Goal: Find specific page/section: Find specific page/section

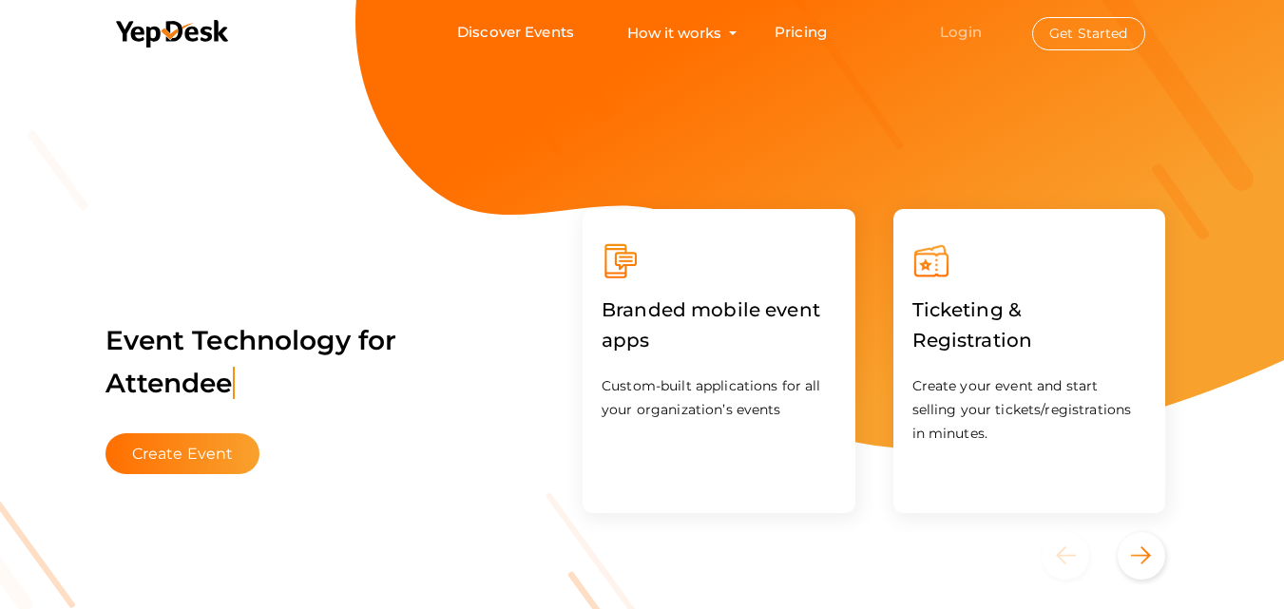
click at [970, 29] on link "Login" at bounding box center [961, 32] width 42 height 18
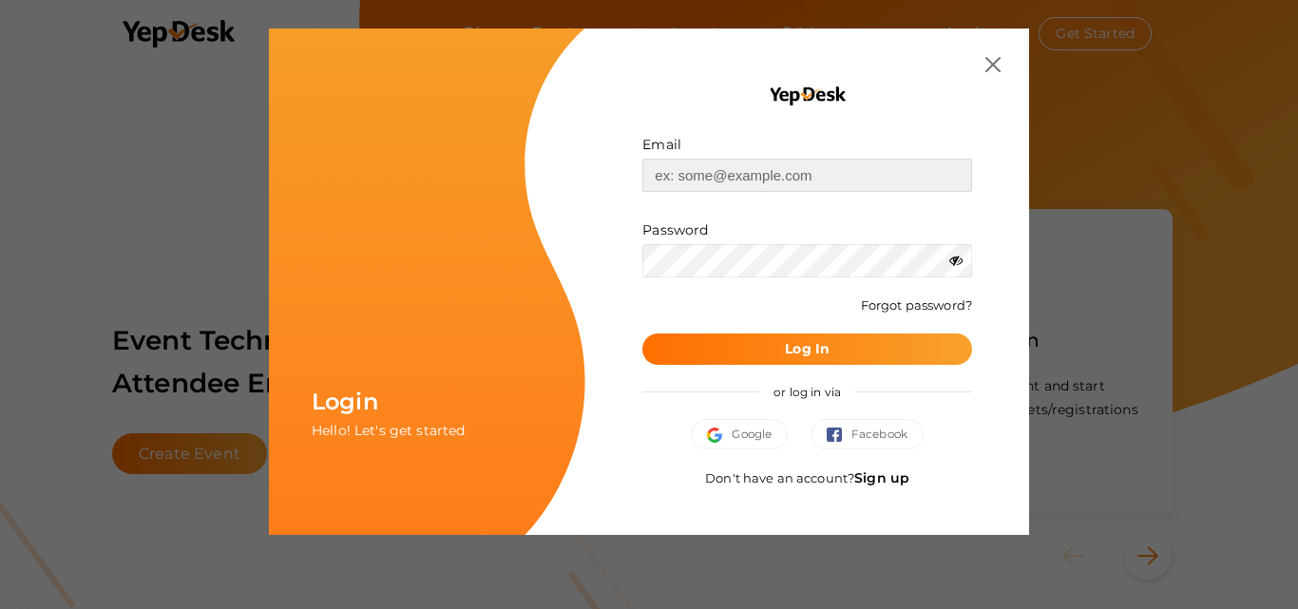
click at [719, 180] on input "text" at bounding box center [808, 175] width 330 height 33
type input "[EMAIL_ADDRESS][DOMAIN_NAME]"
click at [785, 340] on b "Log In" at bounding box center [807, 348] width 45 height 17
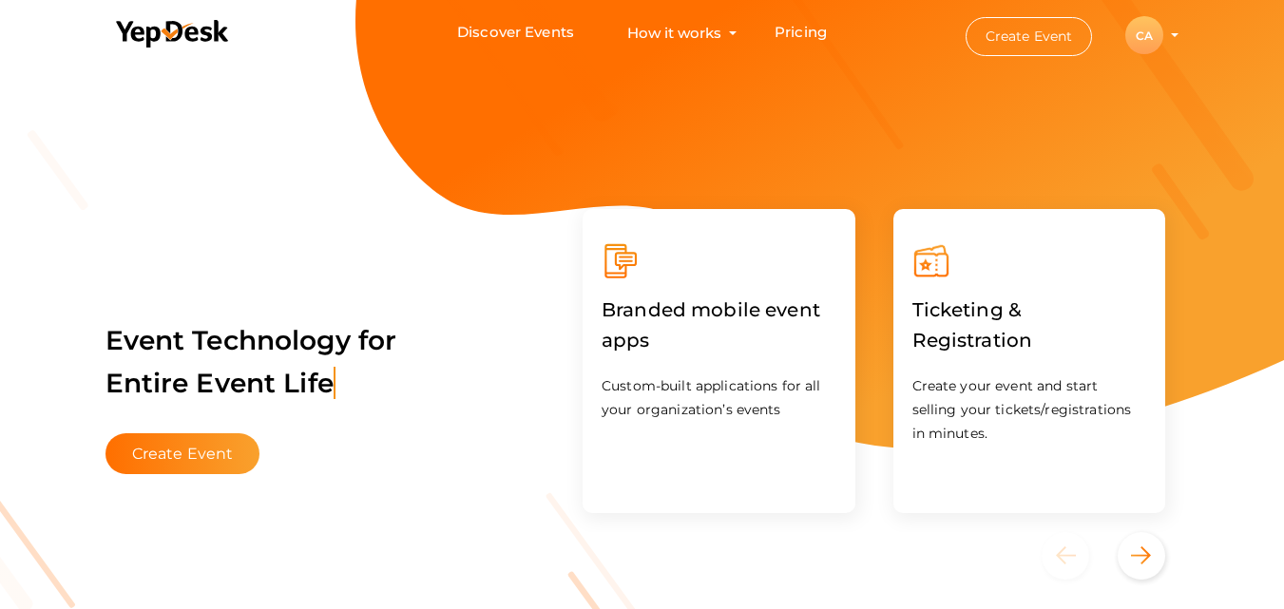
click at [1153, 24] on div "CA" at bounding box center [1144, 35] width 38 height 38
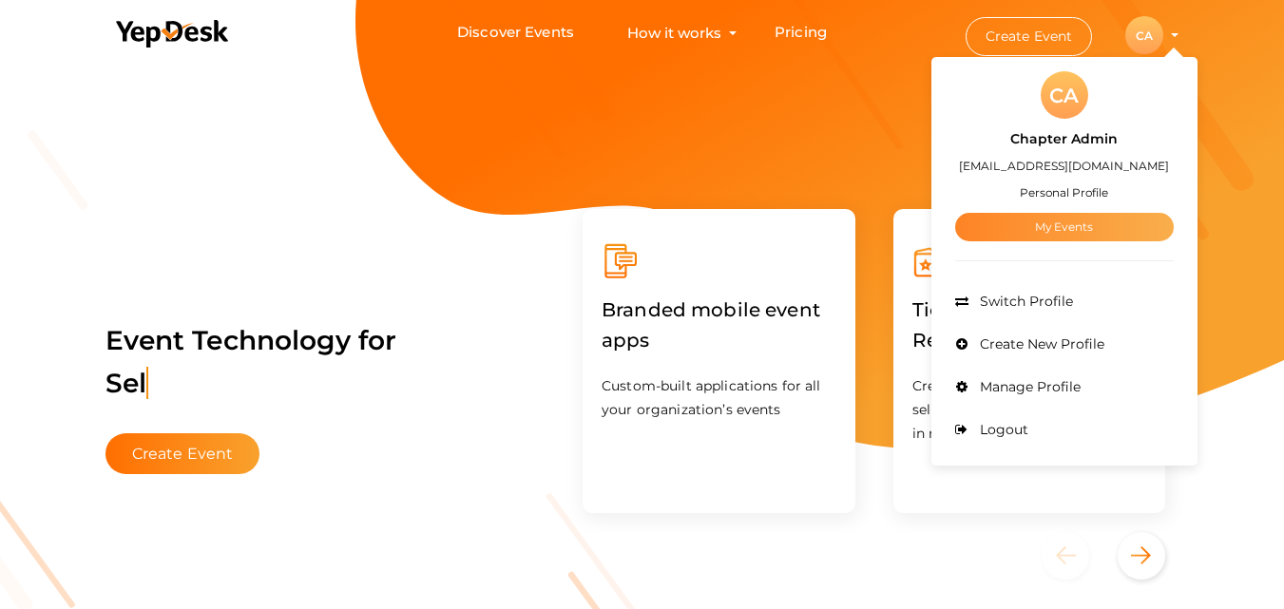
click at [1083, 228] on link "My Events" at bounding box center [1064, 227] width 219 height 29
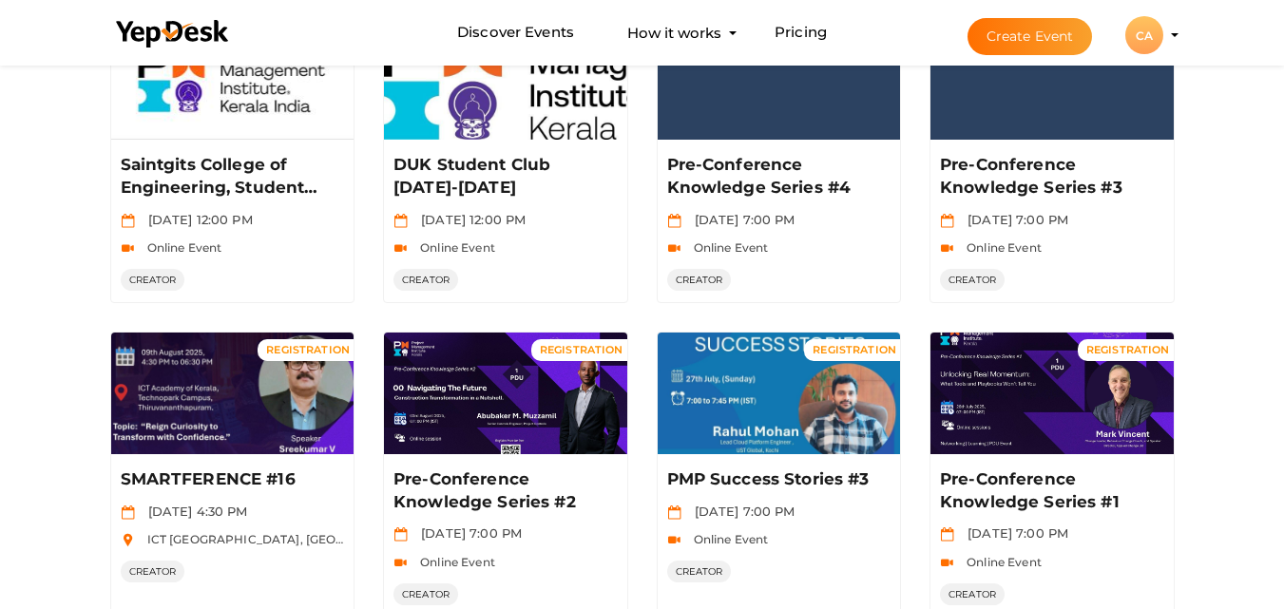
scroll to position [973, 0]
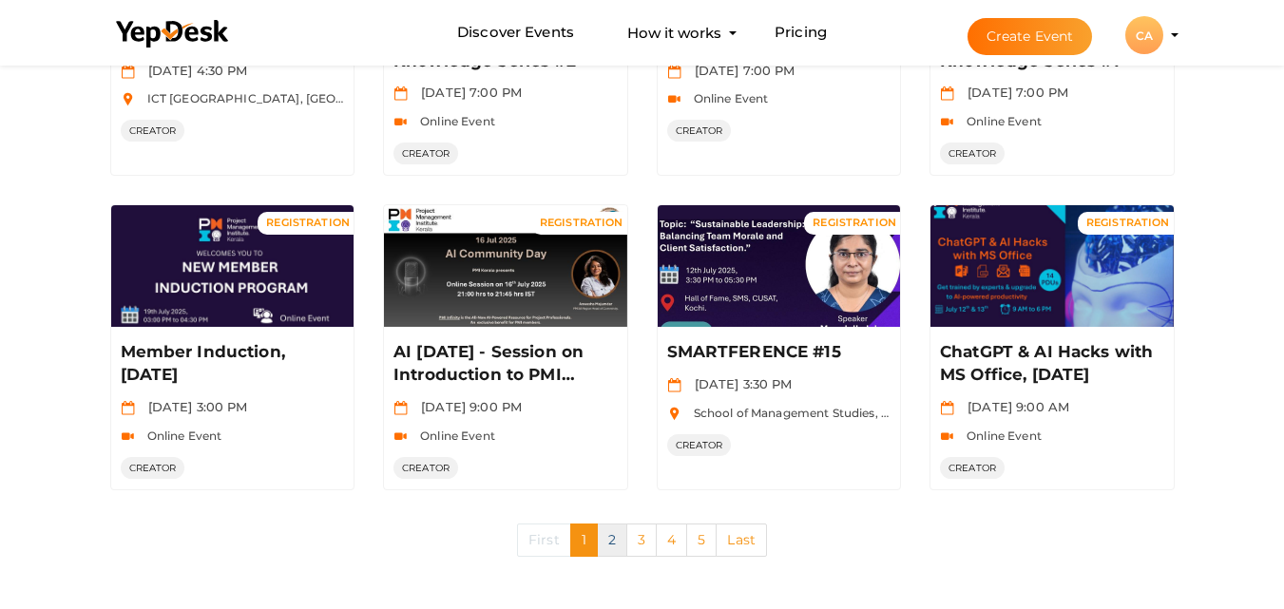
click at [610, 536] on link "2" at bounding box center [612, 540] width 30 height 33
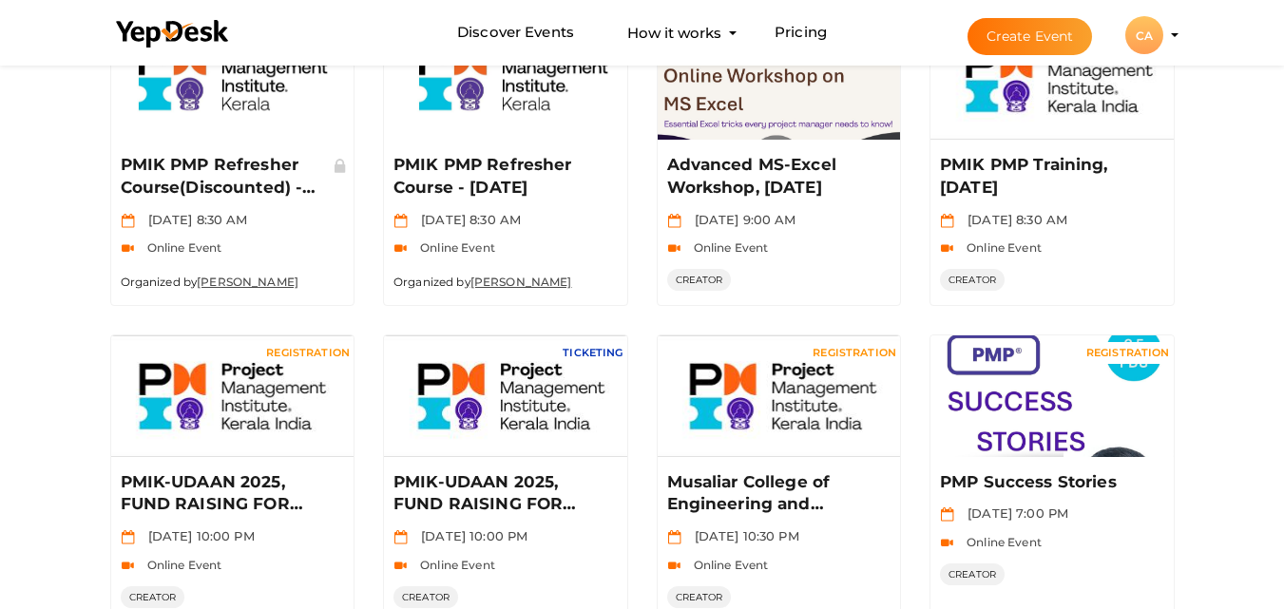
scroll to position [976, 0]
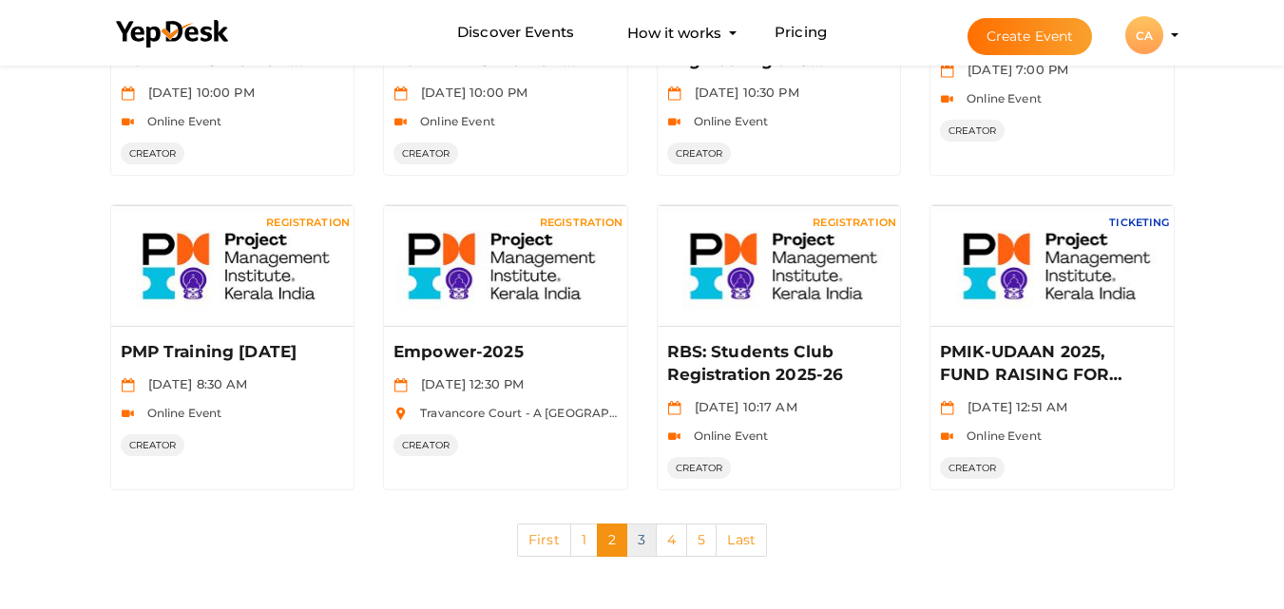
click at [632, 545] on link "3" at bounding box center [641, 540] width 30 height 33
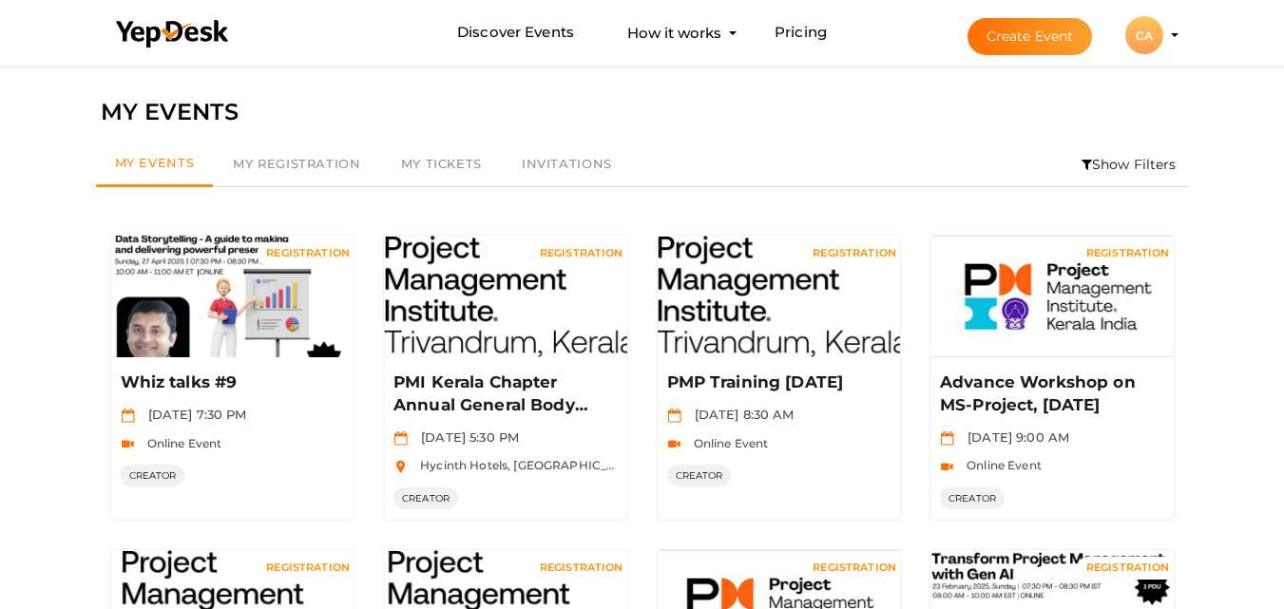
scroll to position [532, 0]
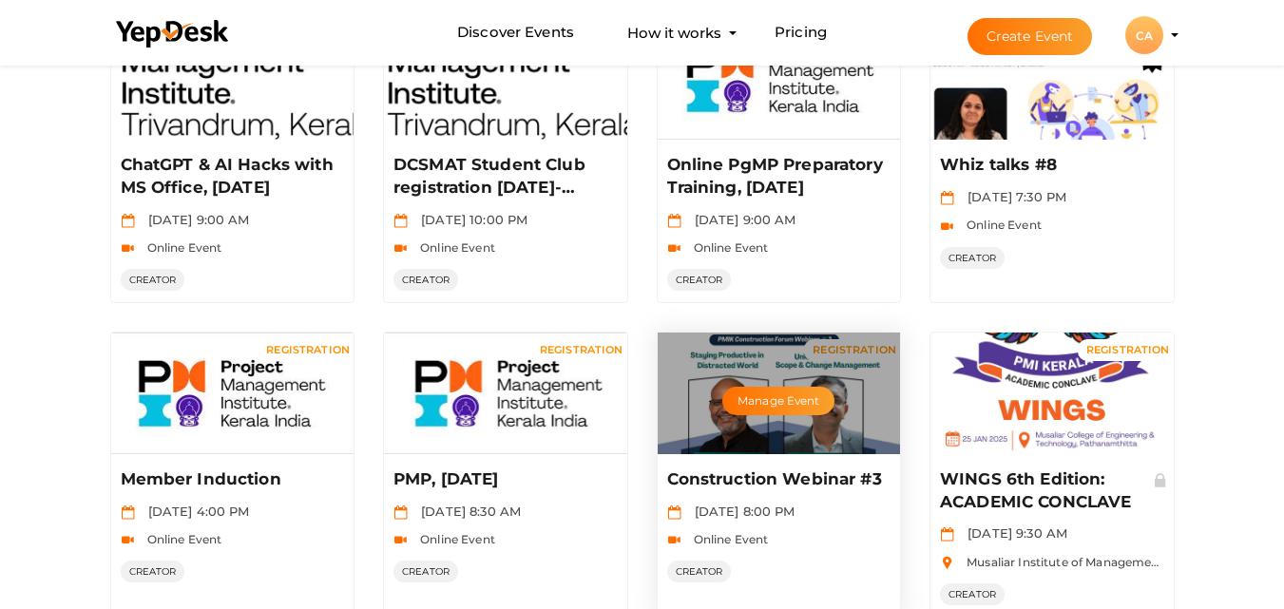
click at [663, 480] on div "Construction Webinar #3 Feb 01 2025, 8:00 PM Online Event CREATOR Manage Event" at bounding box center [779, 524] width 243 height 140
